Goal: Information Seeking & Learning: Understand process/instructions

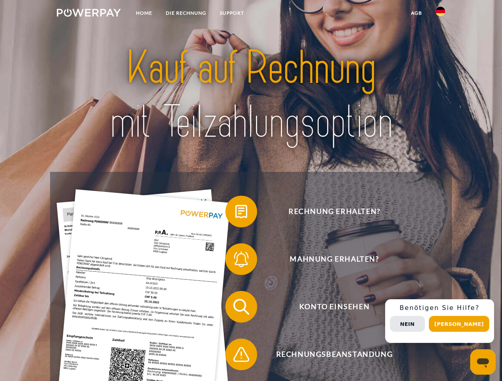
click at [89, 14] on img at bounding box center [89, 13] width 64 height 8
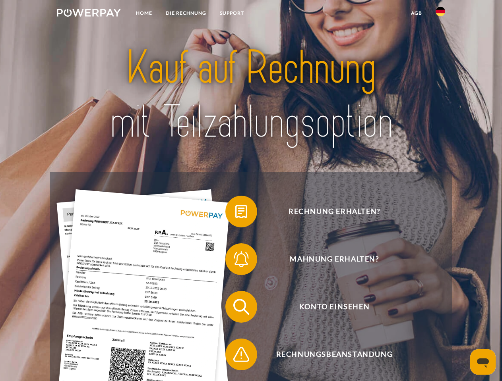
click at [440, 14] on img at bounding box center [441, 12] width 10 height 10
click at [416, 13] on link "agb" at bounding box center [416, 13] width 25 height 14
click at [235, 213] on span at bounding box center [229, 212] width 40 height 40
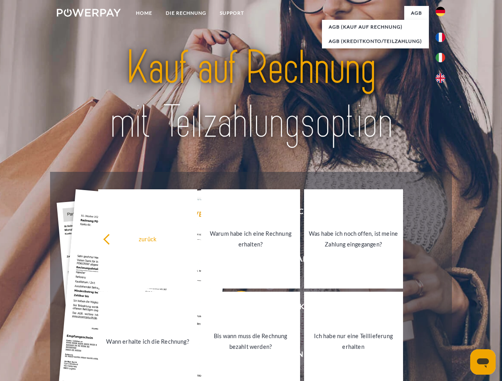
click at [235, 261] on div "zurück Warum habe ich eine Rechnung erhalten? Was habe ich noch offen, ist mein…" at bounding box center [250, 290] width 321 height 205
click at [235, 309] on link "Bis wann muss die Rechnung bezahlt werden?" at bounding box center [250, 341] width 99 height 99
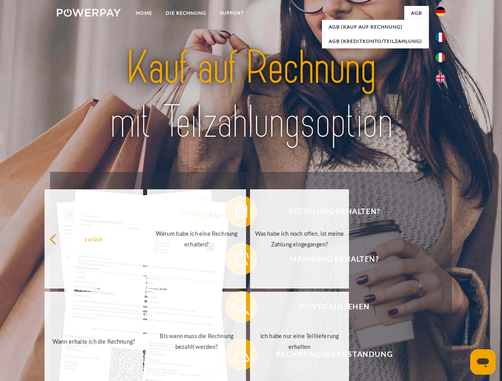
click at [235, 356] on span at bounding box center [229, 355] width 40 height 40
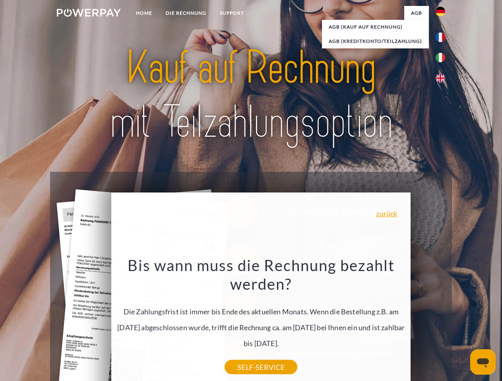
click at [442, 321] on div "Rechnung erhalten? Mahnung erhalten? Konto einsehen" at bounding box center [250, 331] width 401 height 318
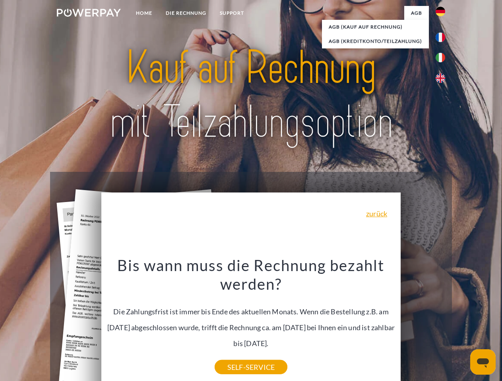
click at [423, 323] on span "Konto einsehen" at bounding box center [334, 307] width 195 height 32
click at [462, 324] on header "Home DIE RECHNUNG SUPPORT" at bounding box center [251, 274] width 502 height 549
